Goal: Task Accomplishment & Management: Manage account settings

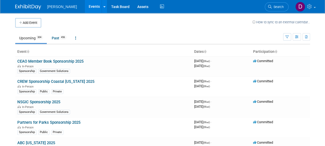
click at [56, 10] on ul "Woolpert Events Add Event Bulk Upload Events Shareable Event Boards Recently Vi…" at bounding box center [106, 6] width 118 height 13
click at [278, 4] on link "Search" at bounding box center [277, 6] width 24 height 9
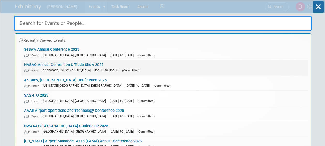
click at [69, 64] on link "NASAO Annual Convention & Trade Show 2025 In-Person Anchorage, AK Sep 21, 2025 …" at bounding box center [164, 67] width 287 height 15
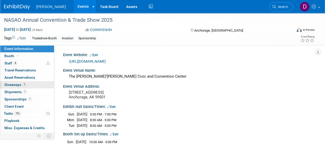
click at [18, 86] on span "Giveaways 1" at bounding box center [15, 84] width 22 height 4
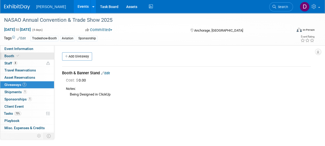
click at [18, 55] on icon at bounding box center [18, 55] width 3 height 3
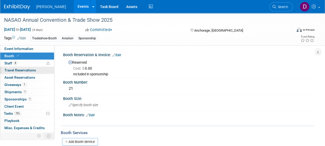
click at [20, 69] on span "Travel Reservations 0" at bounding box center [20, 70] width 32 height 4
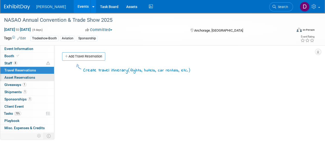
click at [24, 79] on span "Asset Reservations 0" at bounding box center [19, 77] width 31 height 4
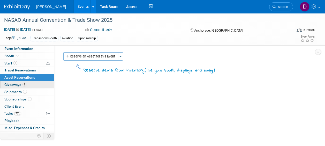
click at [34, 85] on link "1 Giveaways 1" at bounding box center [27, 84] width 54 height 7
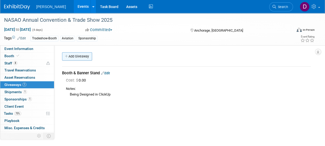
click at [68, 56] on icon at bounding box center [67, 56] width 4 height 3
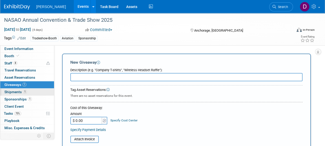
click at [31, 93] on link "1 Shipments 1" at bounding box center [27, 91] width 54 height 7
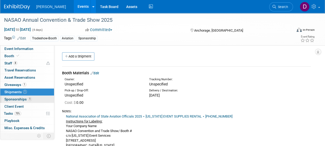
click at [32, 98] on link "1 Sponsorships 1" at bounding box center [27, 99] width 54 height 7
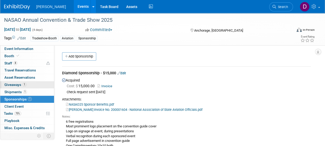
click at [31, 87] on link "1 Giveaways 1" at bounding box center [27, 84] width 54 height 7
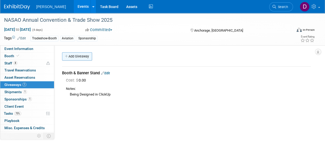
click at [70, 58] on link "Add Giveaway" at bounding box center [77, 56] width 30 height 8
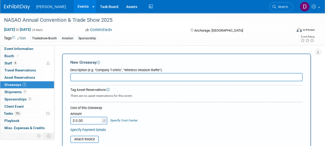
click at [81, 78] on input "text" at bounding box center [186, 77] width 232 height 8
click at [35, 77] on link "0 Asset Reservations 0" at bounding box center [27, 77] width 54 height 7
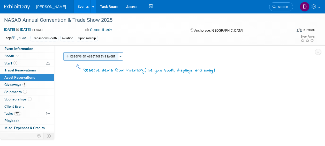
click at [93, 59] on button "Reserve an Asset for this Event" at bounding box center [90, 56] width 55 height 8
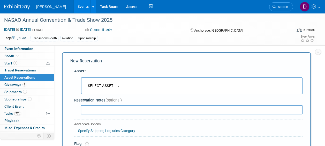
scroll to position [5, 0]
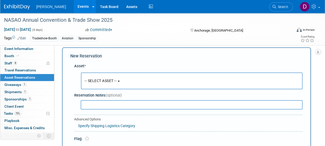
click at [109, 82] on span "-- SELECT ASSET --" at bounding box center [100, 81] width 32 height 4
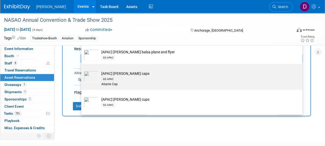
scroll to position [23, 0]
click at [90, 72] on img at bounding box center [91, 76] width 15 height 11
click at [82, 70] on input "[APAC] [PERSON_NAME] caps GS APAC Atlanis Cap" at bounding box center [80, 68] width 3 height 3
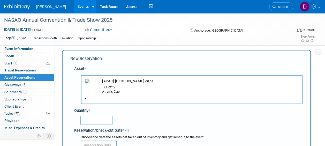
scroll to position [0, 0]
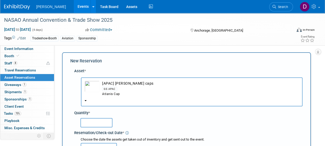
click at [94, 88] on img "button" at bounding box center [91, 86] width 15 height 11
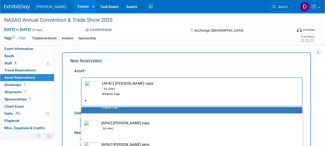
scroll to position [68, 0]
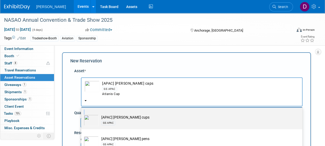
drag, startPoint x: 97, startPoint y: 128, endPoint x: 92, endPoint y: 100, distance: 28.4
click at [92, 100] on div "[APAC] [PERSON_NAME] caps GS APAC Atlanis Cap -- SELECT ASSET -- [APAC] [PERSON…" at bounding box center [191, 91] width 221 height 29
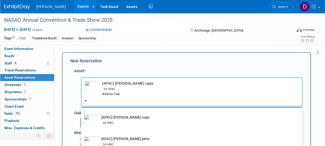
scroll to position [0, 0]
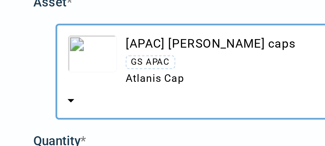
click at [94, 89] on img "button" at bounding box center [91, 86] width 15 height 11
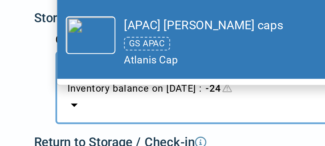
scroll to position [66, 0]
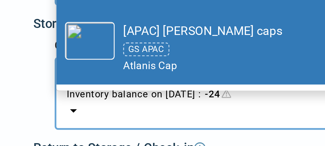
click at [86, 117] on button "Columbus Office Columbia, [GEOGRAPHIC_DATA] Inventory balance on [DATE] : -24" at bounding box center [192, 112] width 222 height 22
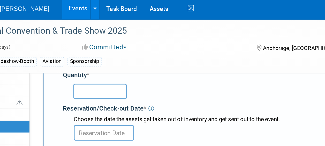
click at [112, 44] on div "NASAO Annual Convention & Trade Show 2025 [DATE] to [DATE] (4 days) [DATE] to […" at bounding box center [162, 29] width 325 height 32
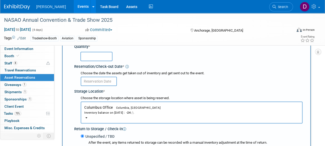
scroll to position [0, 0]
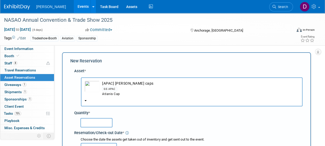
click at [83, 99] on button "[APAC] [PERSON_NAME] caps GS APAC Atlanis Cap" at bounding box center [191, 91] width 221 height 29
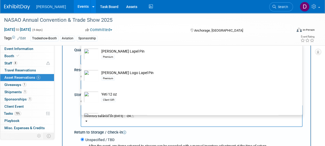
scroll to position [8694, 0]
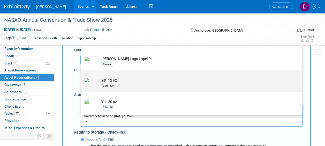
click at [138, 80] on td "Yeti 12 oz Client Gift" at bounding box center [195, 82] width 193 height 11
click at [82, 76] on input "Yeti 12 oz Client Gift" at bounding box center [80, 74] width 3 height 3
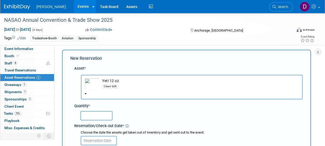
scroll to position [0, 0]
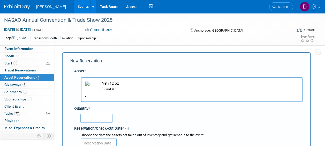
click at [108, 83] on td "Yeti 12 oz Client Gift" at bounding box center [198, 86] width 199 height 11
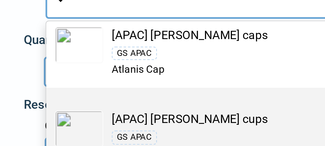
scroll to position [36, 0]
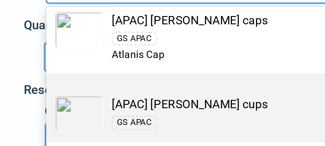
click at [92, 99] on img at bounding box center [91, 99] width 15 height 11
click at [82, 93] on input "[APAC] [PERSON_NAME] cups GS APAC" at bounding box center [80, 91] width 3 height 3
select select "10725628"
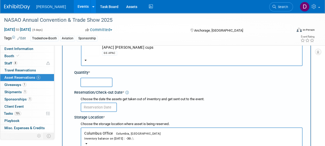
scroll to position [0, 0]
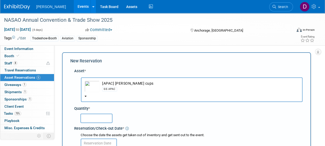
click at [42, 78] on link "6 Asset Reservations 6" at bounding box center [27, 77] width 54 height 7
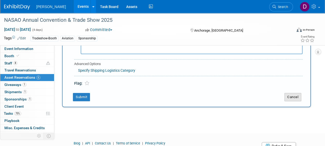
click at [296, 96] on button "Cancel" at bounding box center [292, 97] width 17 height 8
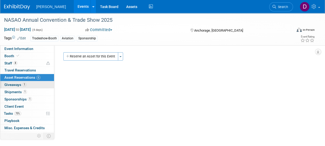
click at [34, 81] on link "1 Giveaways 1" at bounding box center [27, 84] width 54 height 7
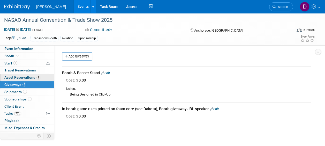
click at [33, 78] on span "Asset Reservations 9" at bounding box center [22, 77] width 36 height 4
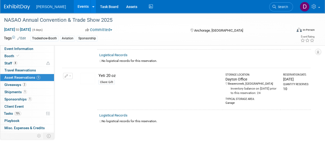
scroll to position [470, 0]
